Goal: Navigation & Orientation: Find specific page/section

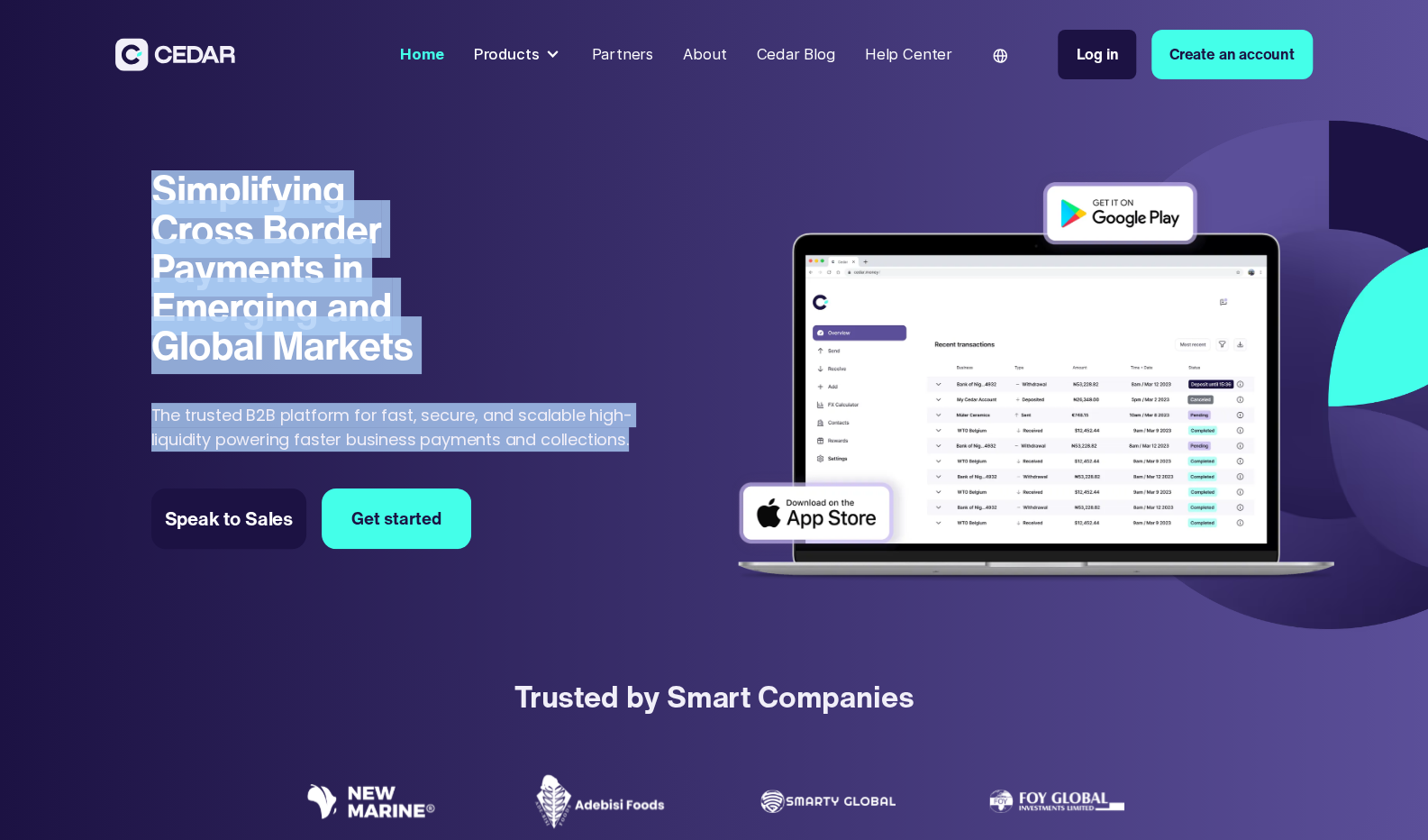
drag, startPoint x: 0, startPoint y: 0, endPoint x: 643, endPoint y: 456, distance: 788.3
click at [643, 456] on div "Simplifying Cross Border Payments in Emerging and Global Markets Simplifying Cr…" at bounding box center [401, 385] width 499 height 429
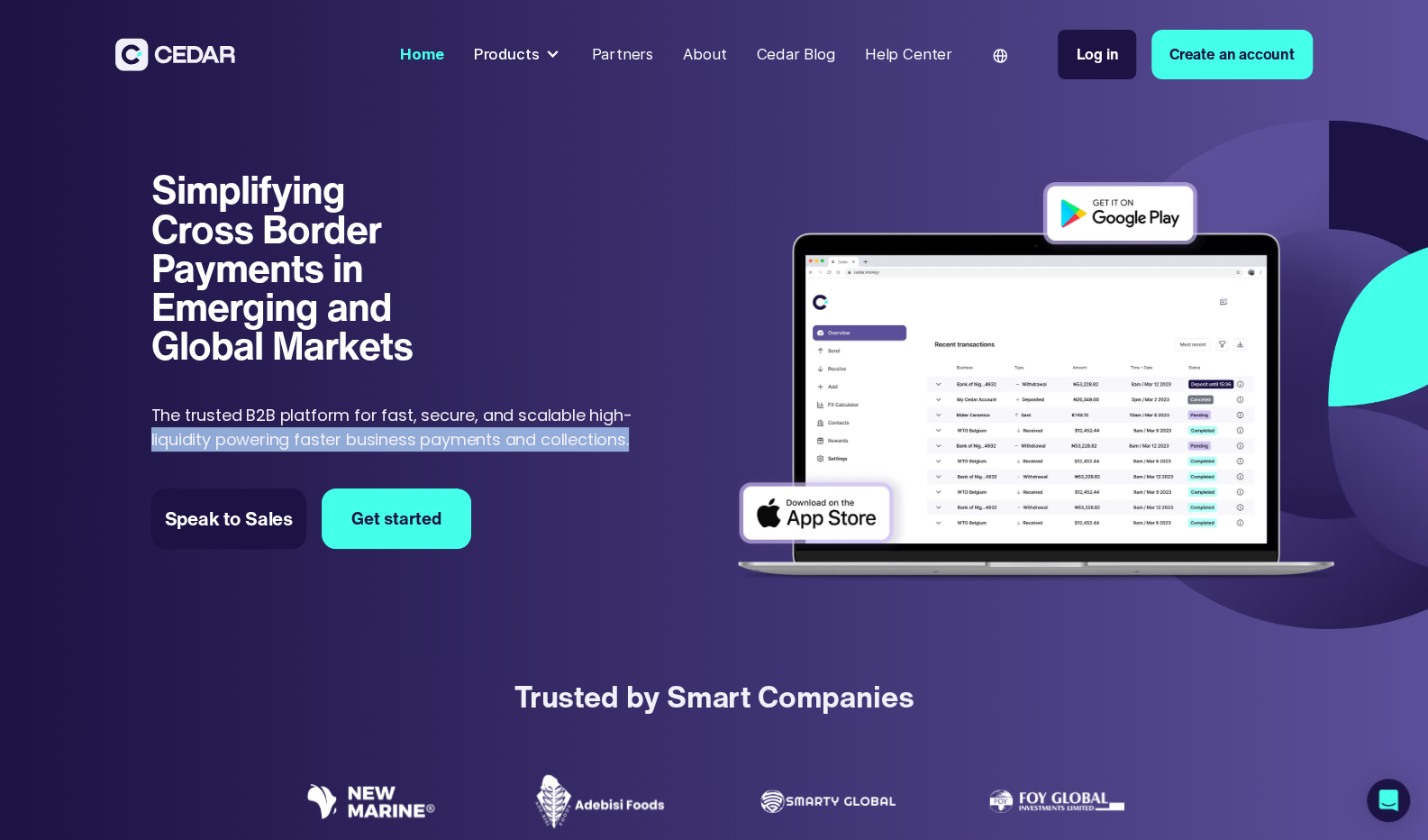
drag, startPoint x: 633, startPoint y: 439, endPoint x: 135, endPoint y: 439, distance: 498.0
click at [135, 439] on div "Simplifying Cross Border Payments in Emerging and Global Markets Simplifying Cr…" at bounding box center [714, 375] width 1428 height 528
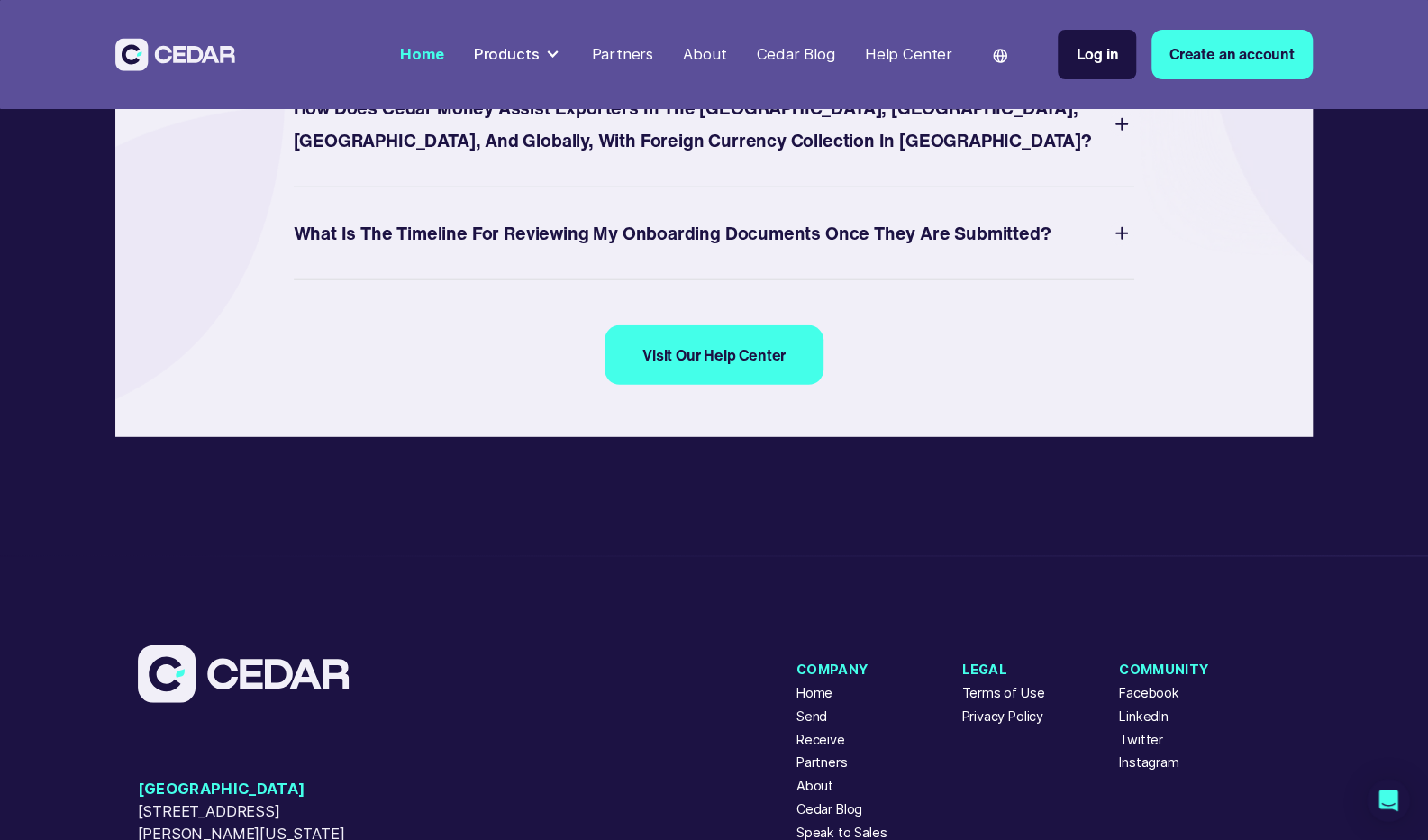
scroll to position [6782, 0]
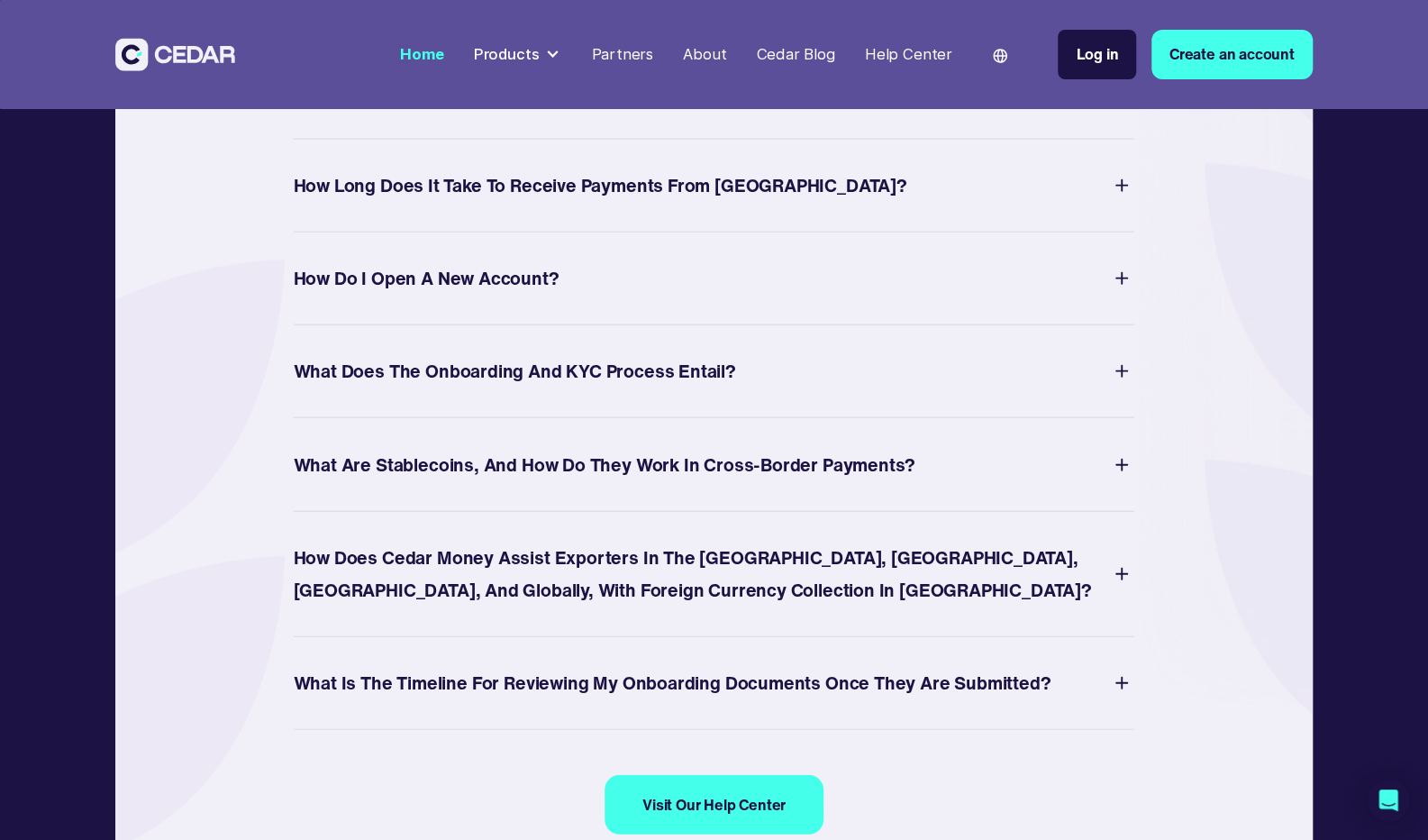
click at [526, 55] on div "Products" at bounding box center [507, 55] width 65 height 23
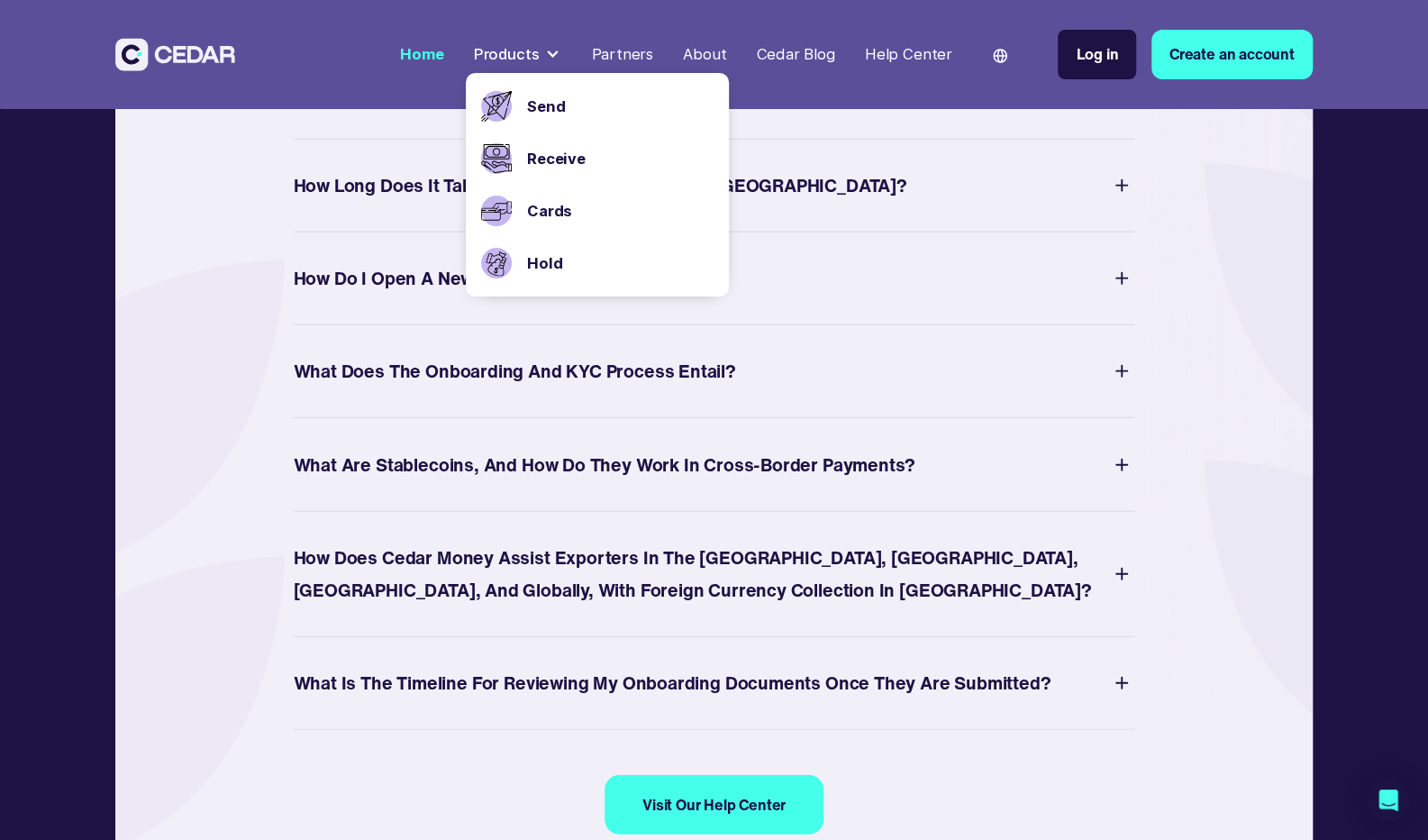
click at [550, 209] on link "Cards" at bounding box center [621, 211] width 187 height 23
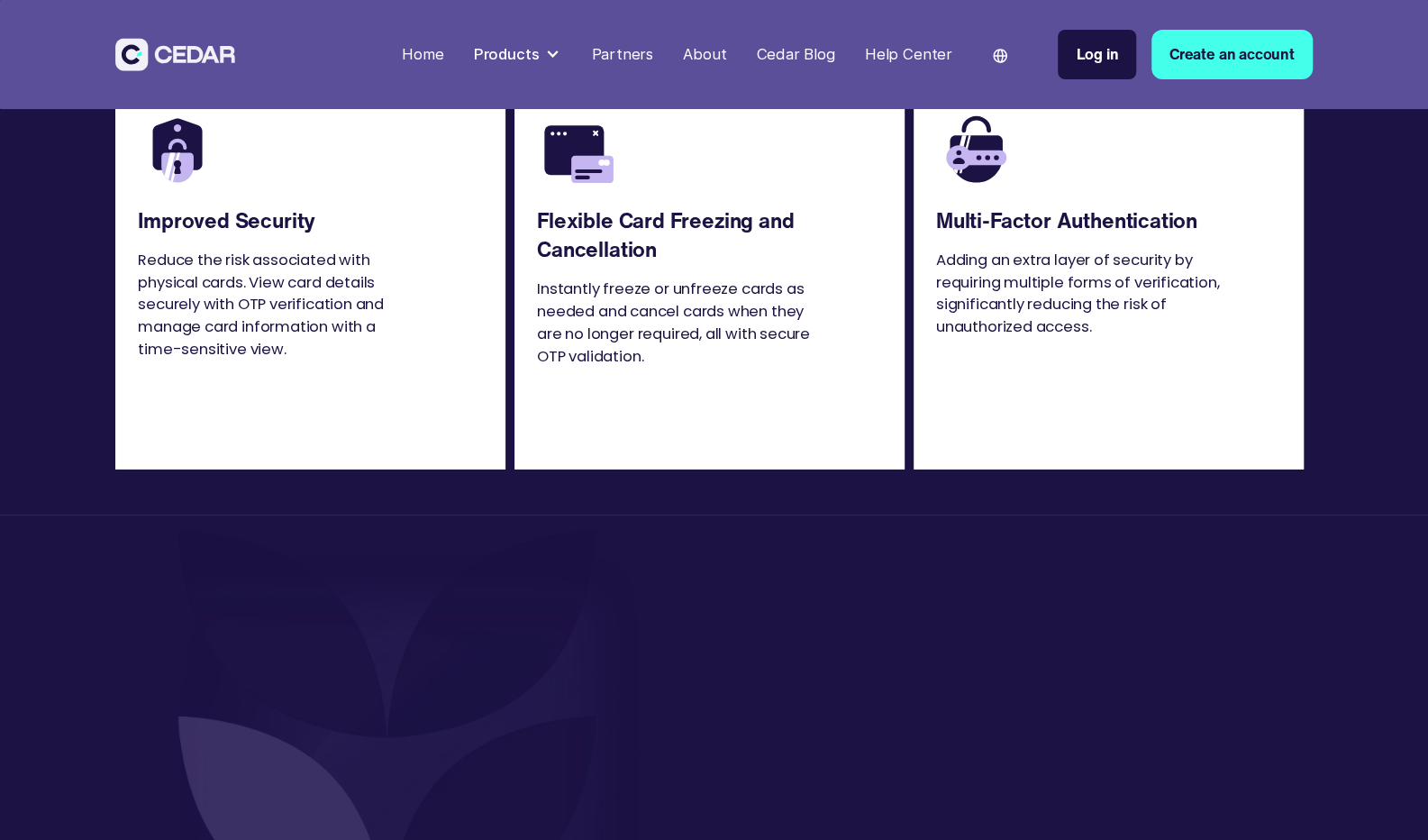
scroll to position [4083, 0]
